Goal: Check status: Check status

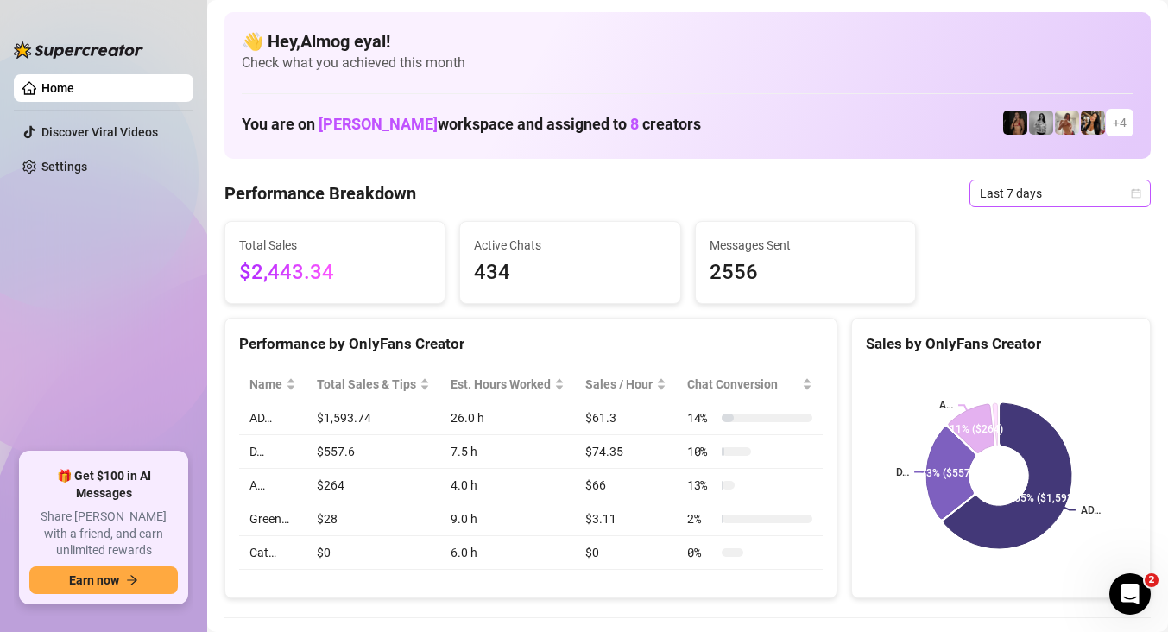
click at [1027, 189] on span "Last 7 days" at bounding box center [1059, 193] width 161 height 26
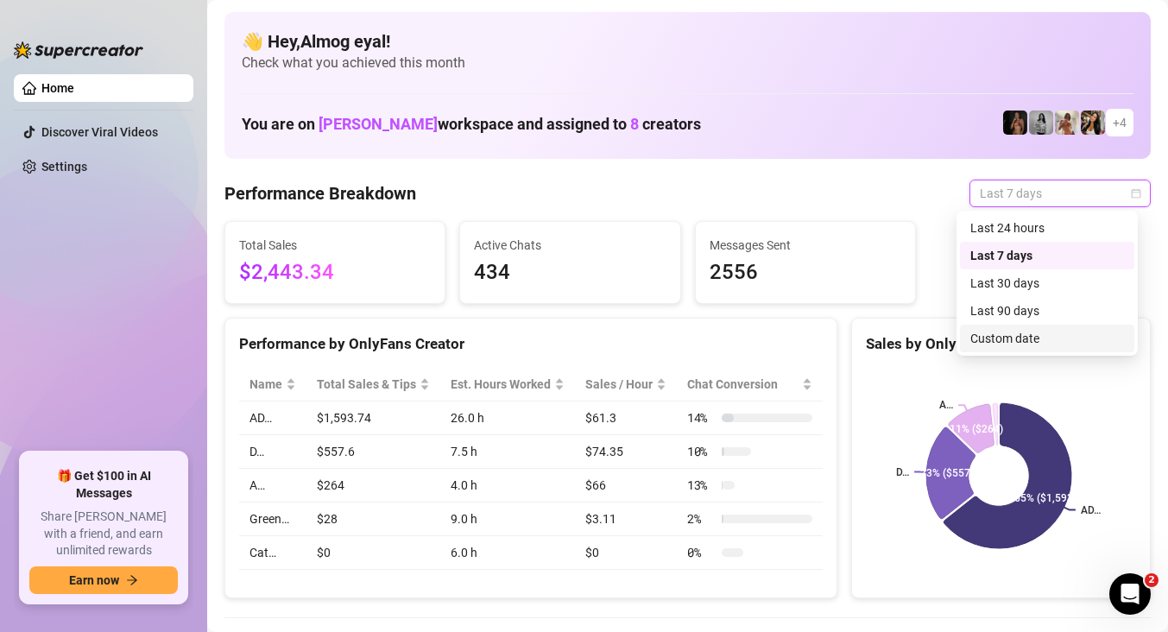
click at [1069, 344] on div "Custom date" at bounding box center [1047, 338] width 154 height 19
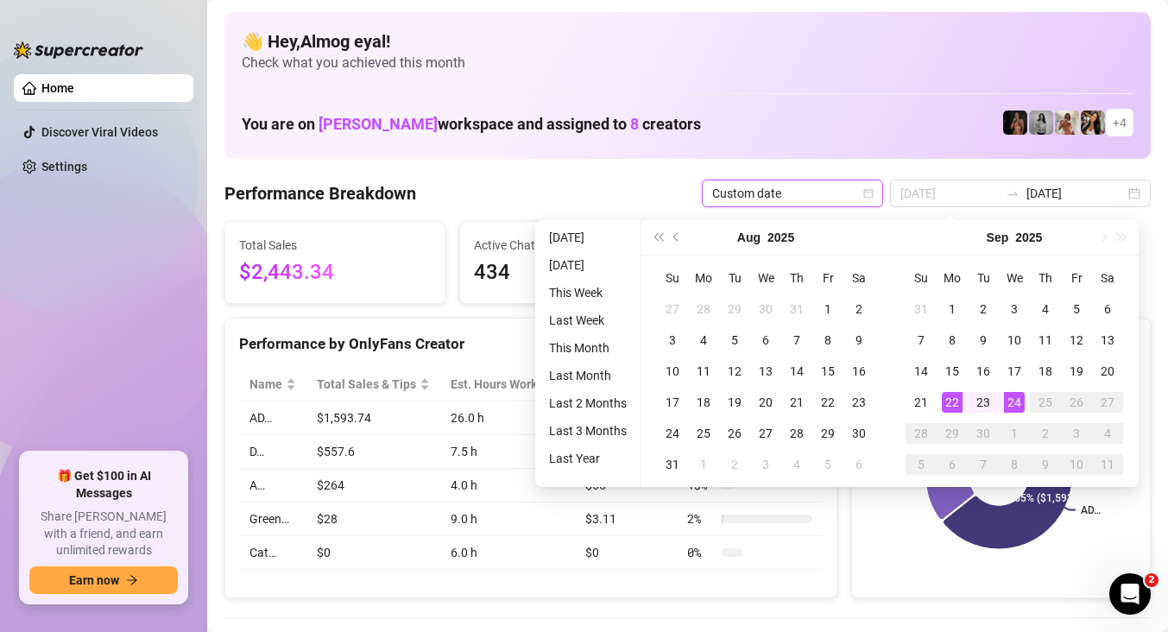
type input "[DATE]"
click at [1010, 405] on div "24" at bounding box center [1014, 402] width 21 height 21
type input "[DATE]"
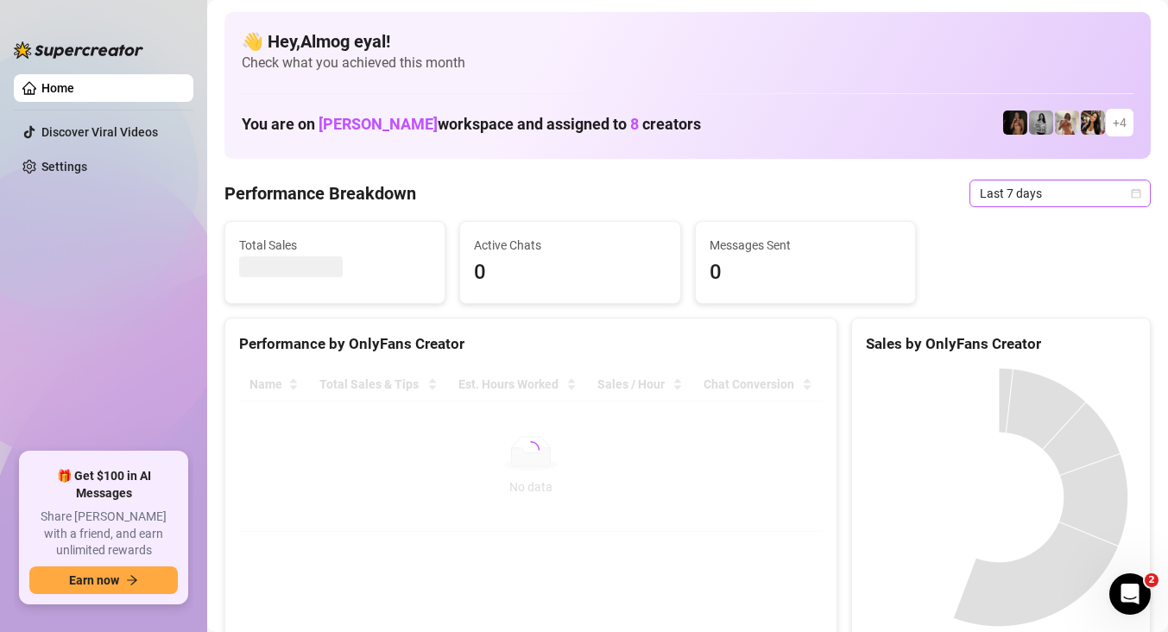
click at [1031, 201] on span "Last 7 days" at bounding box center [1059, 193] width 161 height 26
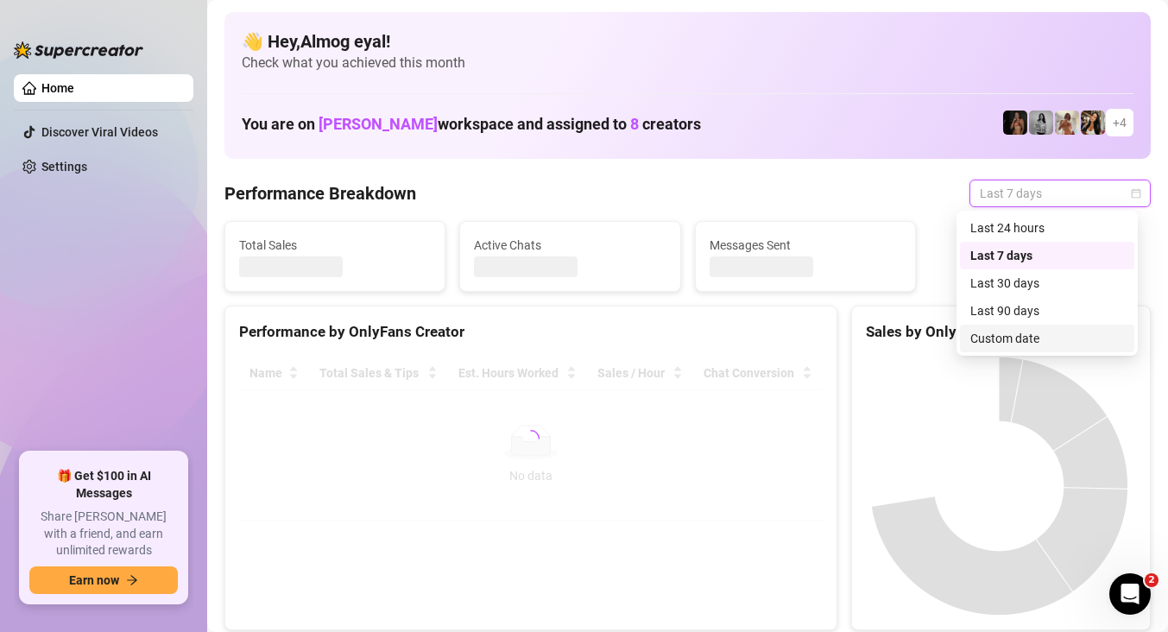
click at [1021, 336] on div "Custom date" at bounding box center [1047, 338] width 154 height 19
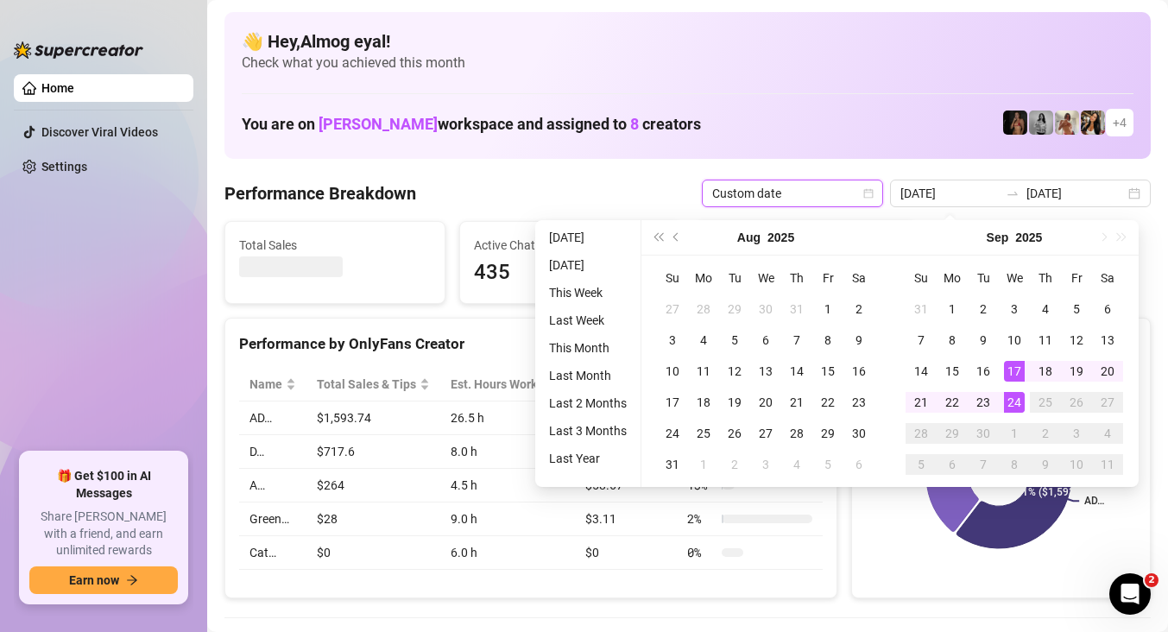
type input "[DATE]"
click at [1012, 401] on div "24" at bounding box center [1014, 402] width 21 height 21
type input "[DATE]"
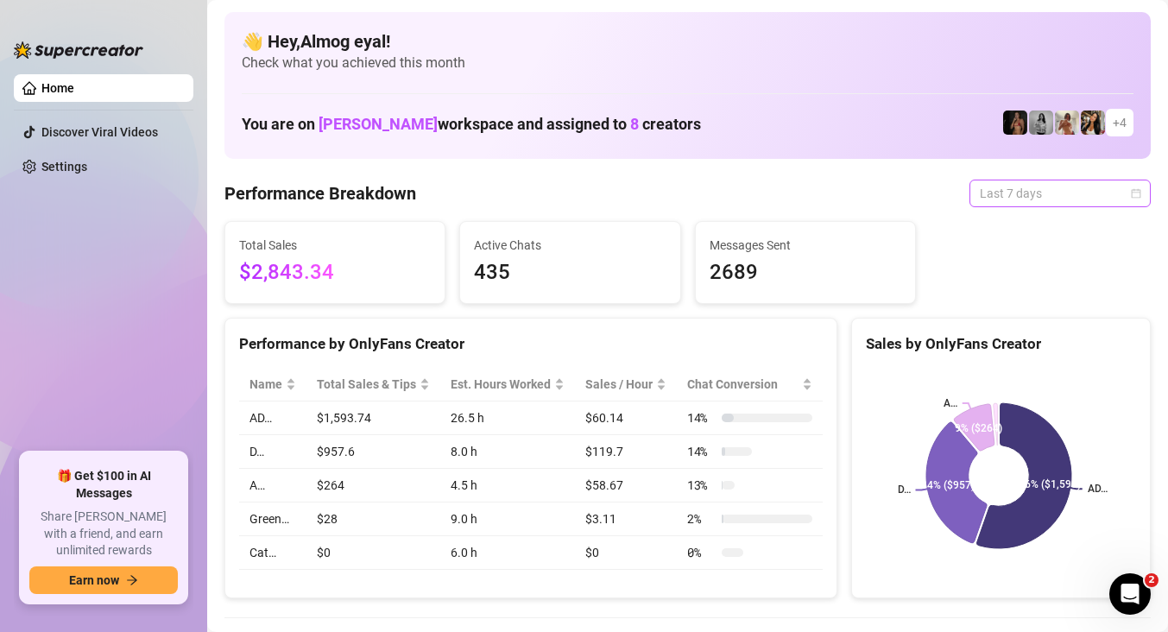
click at [989, 188] on span "Last 7 days" at bounding box center [1059, 193] width 161 height 26
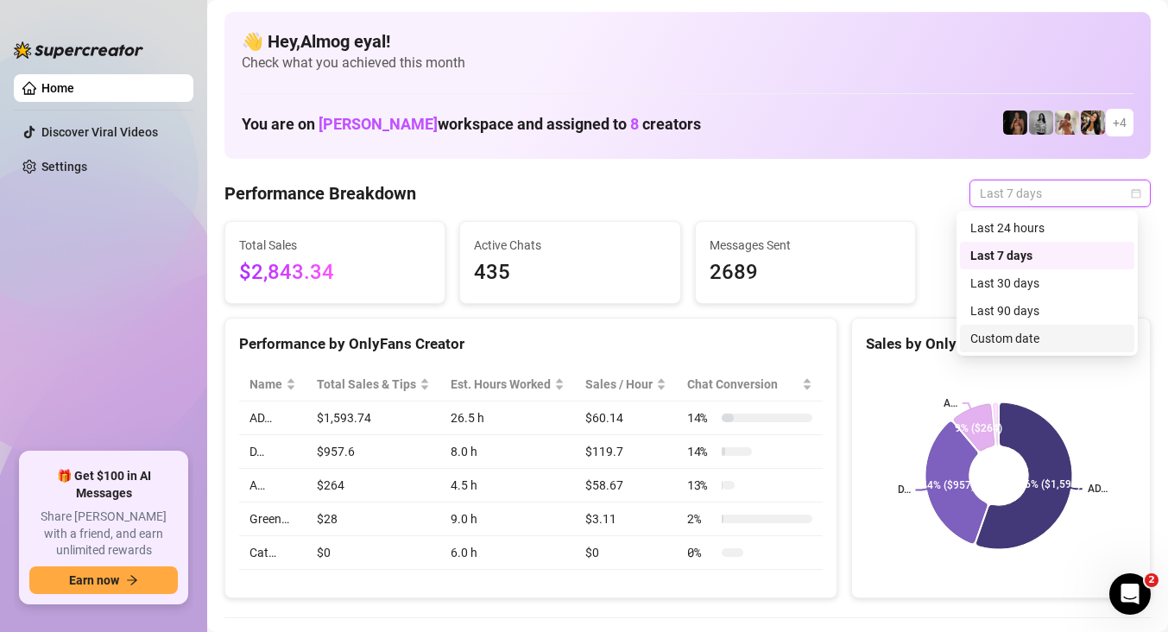
click at [1016, 336] on div "Custom date" at bounding box center [1047, 338] width 154 height 19
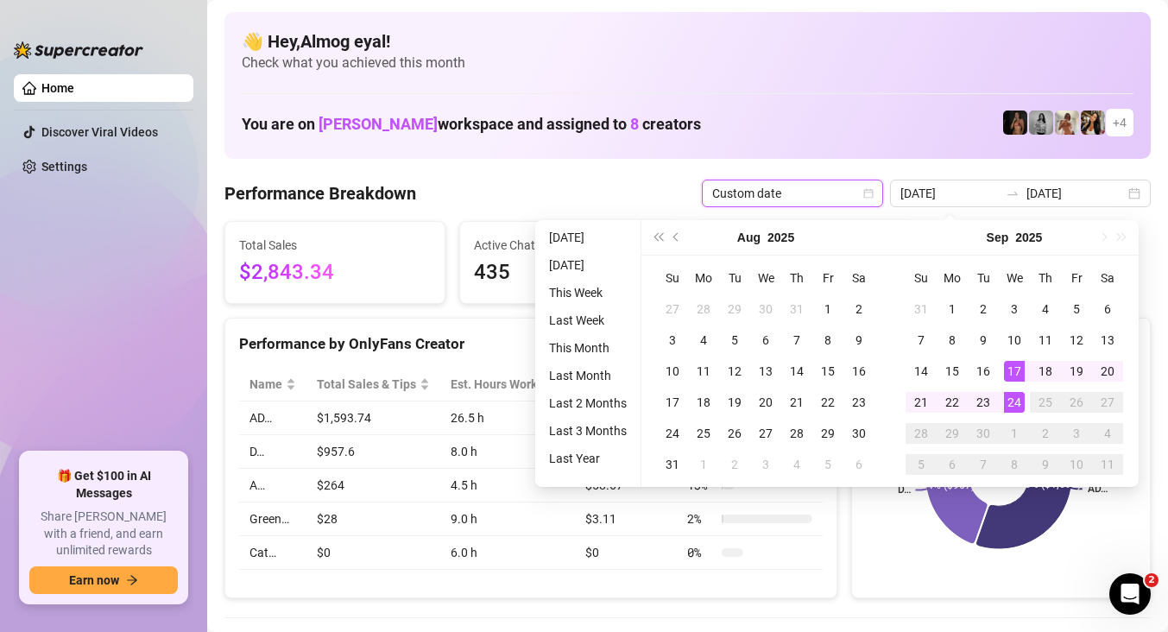
type input "[DATE]"
click at [1014, 399] on div "24" at bounding box center [1014, 402] width 21 height 21
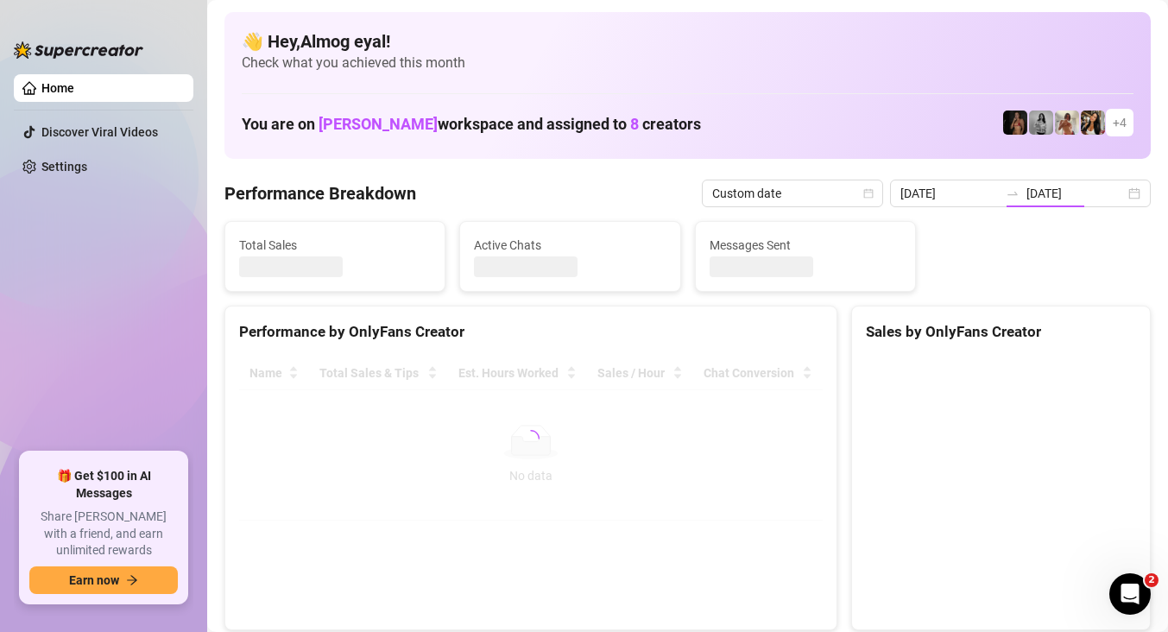
type input "[DATE]"
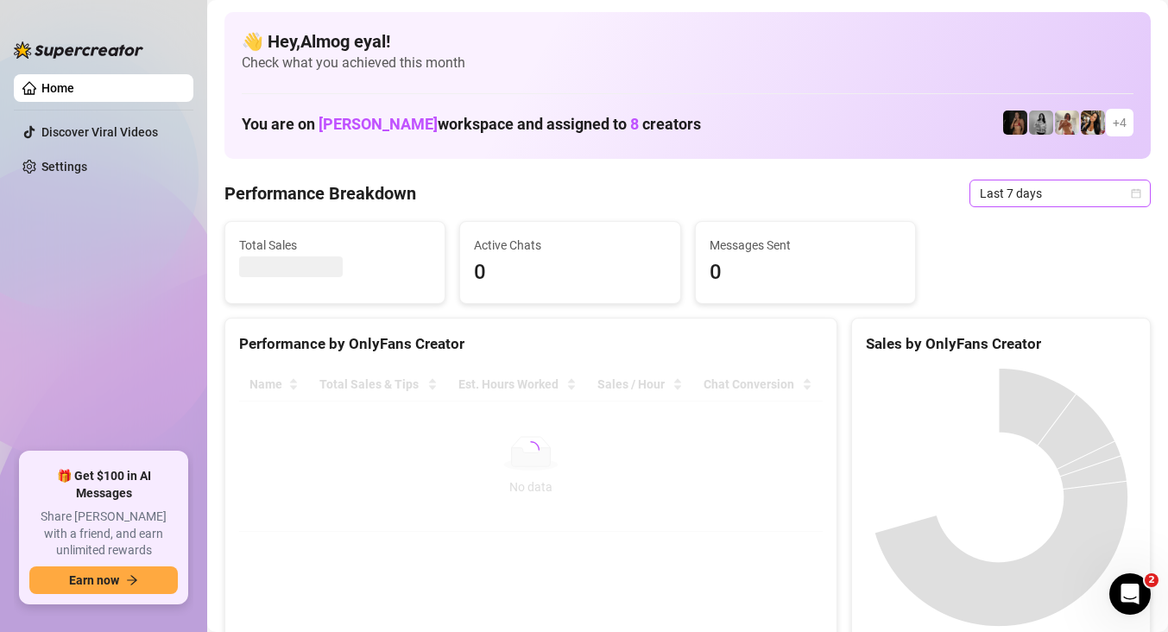
click at [1055, 185] on span "Last 7 days" at bounding box center [1059, 193] width 161 height 26
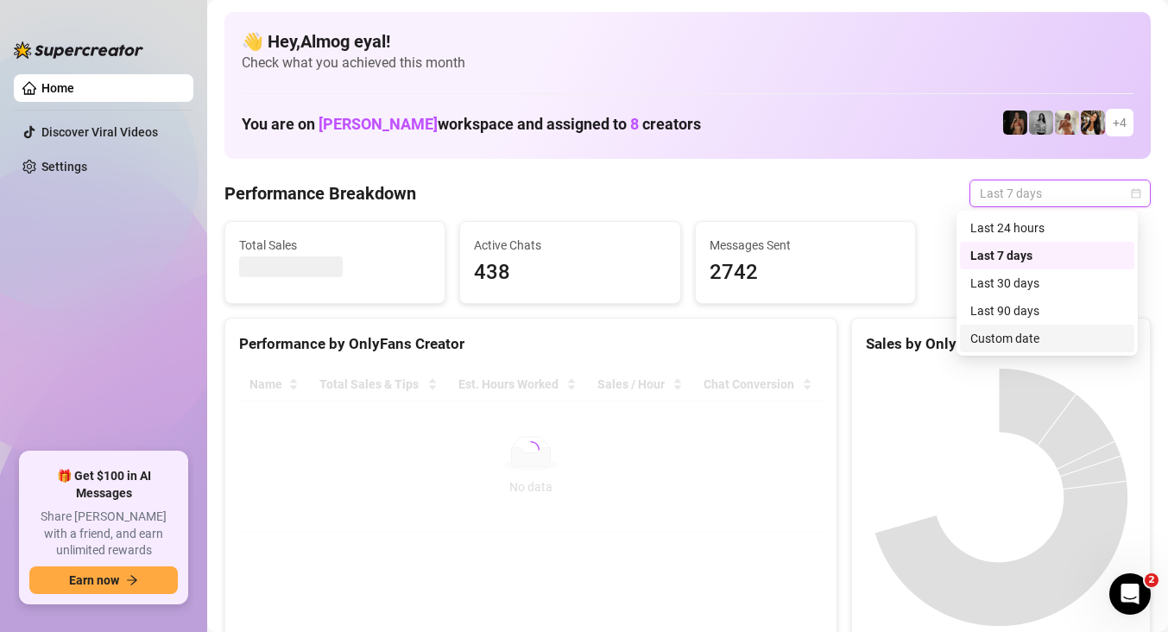
click at [1010, 337] on div "Custom date" at bounding box center [1047, 338] width 154 height 19
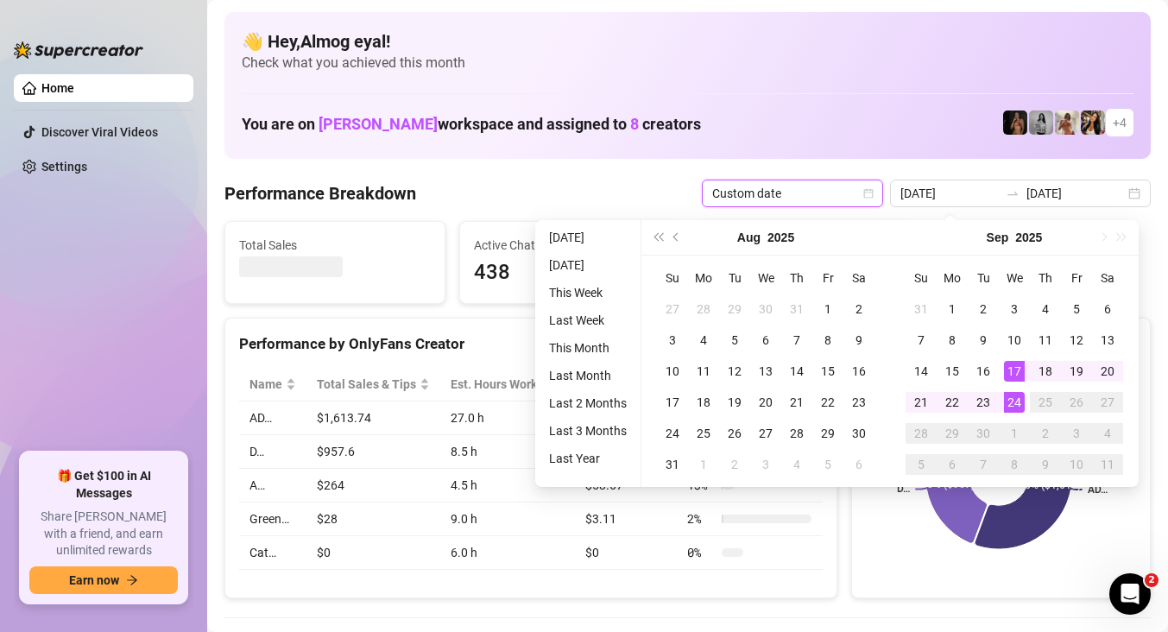
type input "[DATE]"
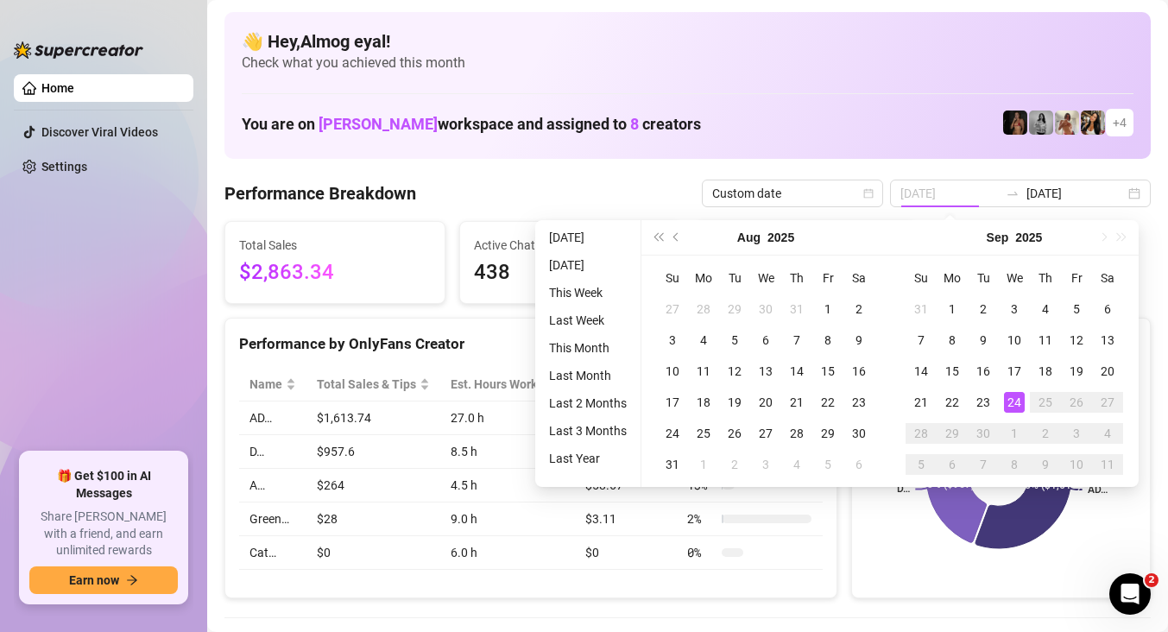
click at [1013, 401] on div "24" at bounding box center [1014, 402] width 21 height 21
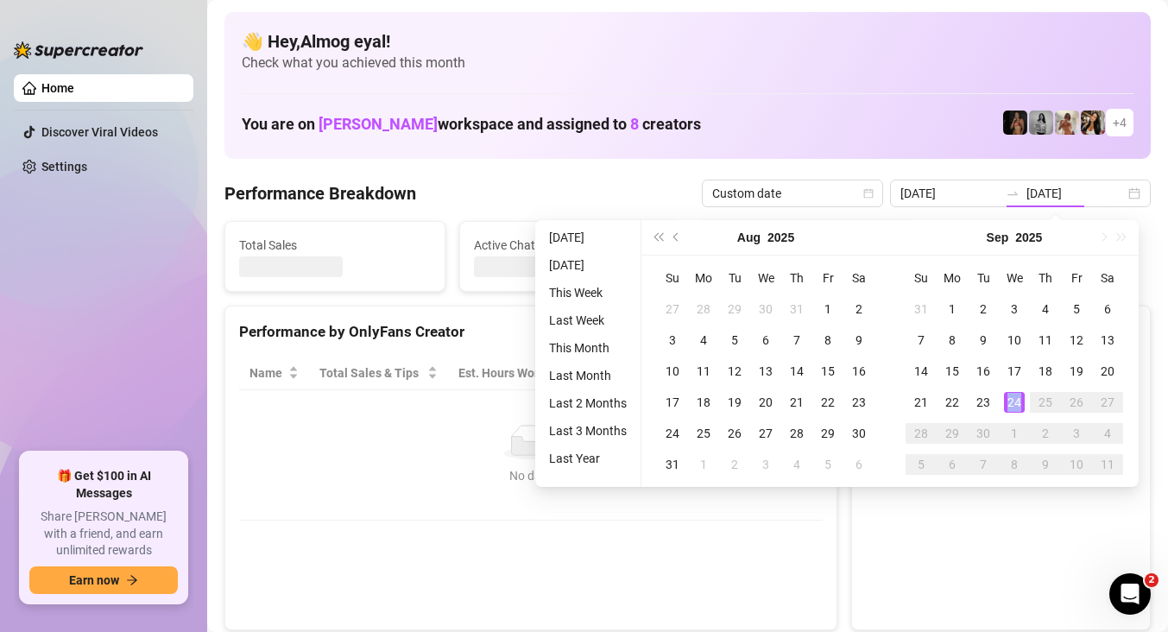
type input "[DATE]"
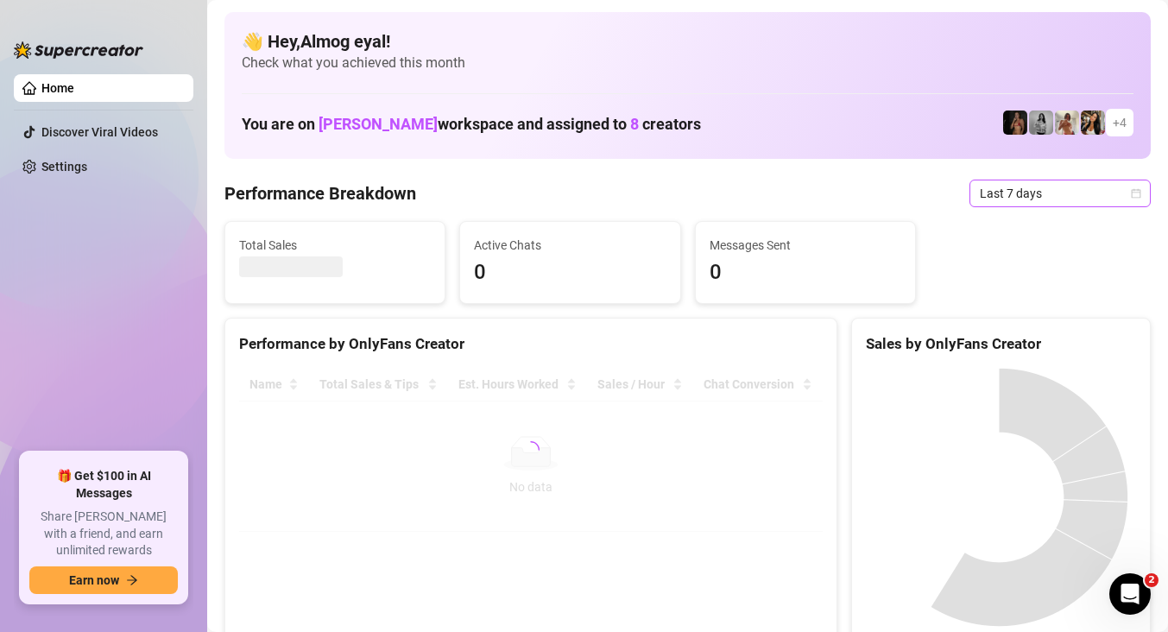
click at [1018, 184] on span "Last 7 days" at bounding box center [1059, 193] width 161 height 26
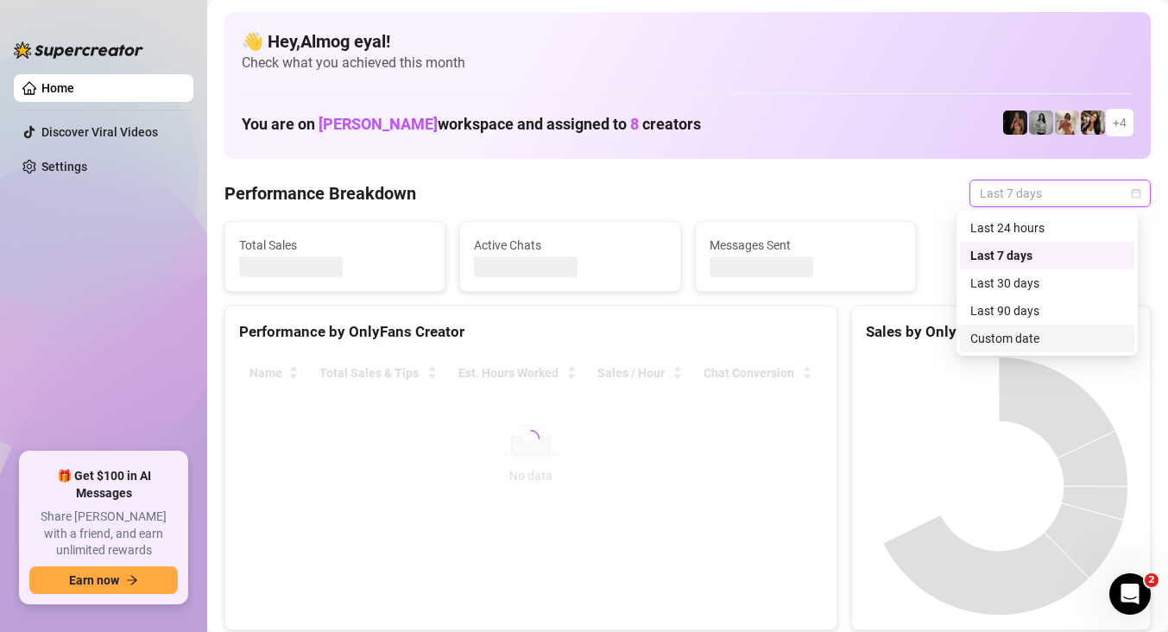
click at [1044, 339] on div "Custom date" at bounding box center [1047, 338] width 154 height 19
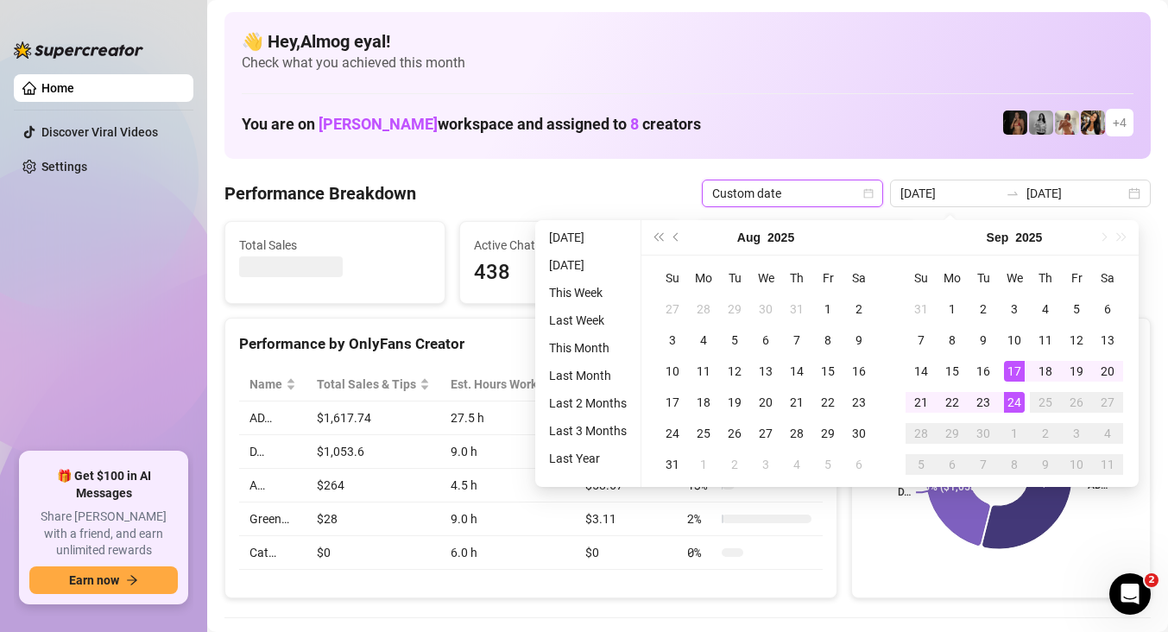
type input "[DATE]"
click at [1017, 401] on div "24" at bounding box center [1014, 402] width 21 height 21
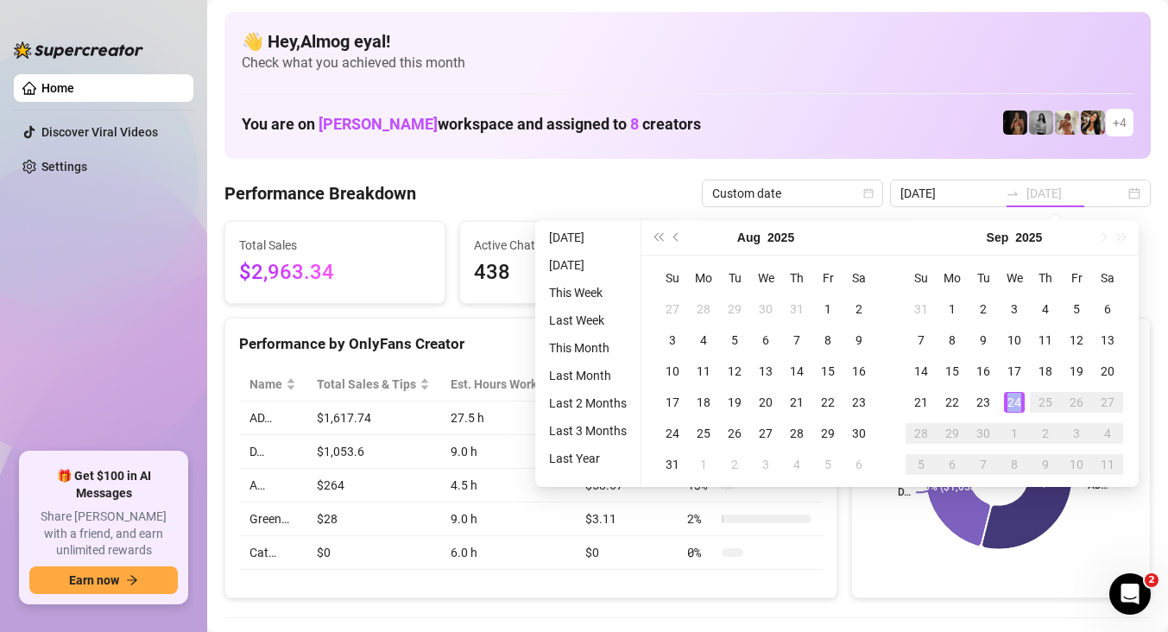
click at [1017, 401] on div "24" at bounding box center [1014, 402] width 21 height 21
type input "[DATE]"
